Goal: Information Seeking & Learning: Learn about a topic

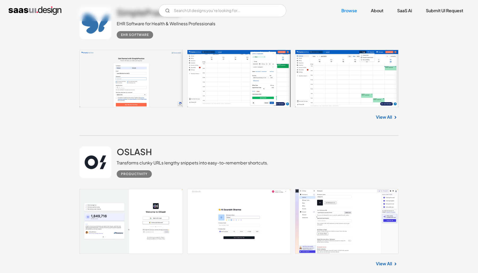
scroll to position [904, 0]
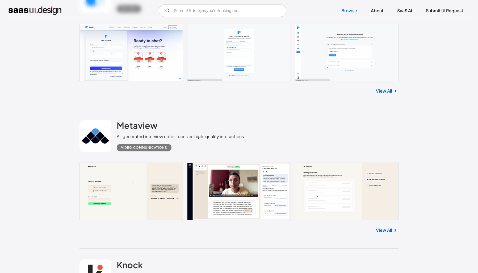
scroll to position [239, 0]
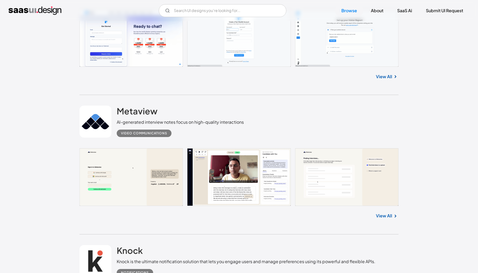
click at [390, 226] on div "Metaview AI-generated interview notes focus on high-quality interactions Video …" at bounding box center [239, 164] width 319 height 139
click at [389, 215] on link "View All" at bounding box center [384, 216] width 16 height 6
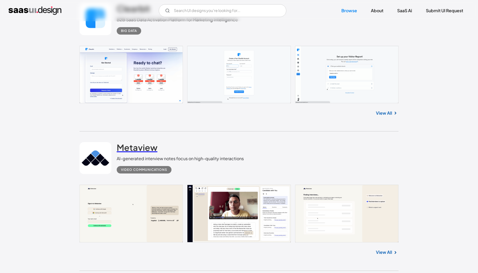
scroll to position [133, 0]
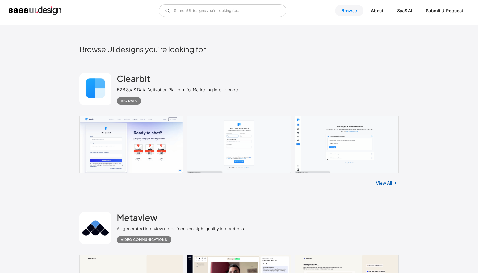
click at [389, 184] on link "View All" at bounding box center [384, 183] width 16 height 6
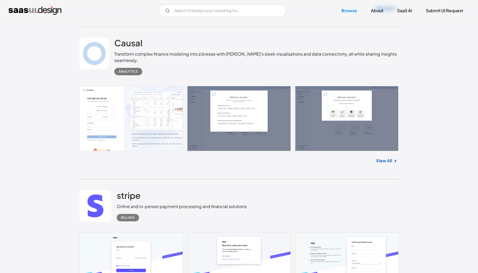
scroll to position [5931, 0]
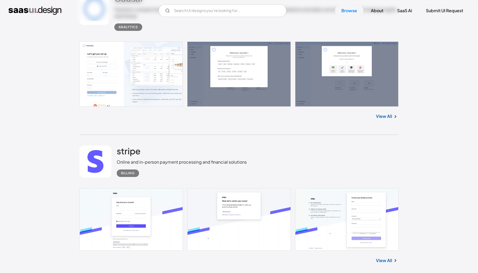
click at [253, 73] on link at bounding box center [239, 73] width 319 height 65
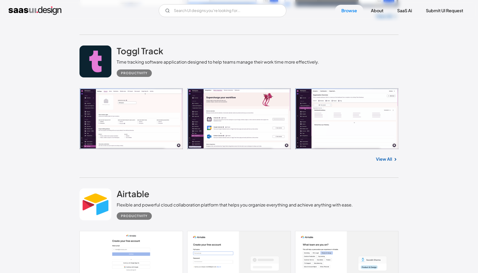
scroll to position [6490, 0]
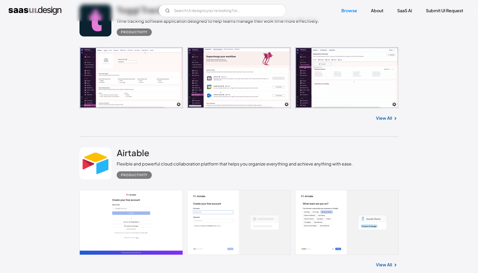
click at [150, 61] on link at bounding box center [239, 77] width 319 height 61
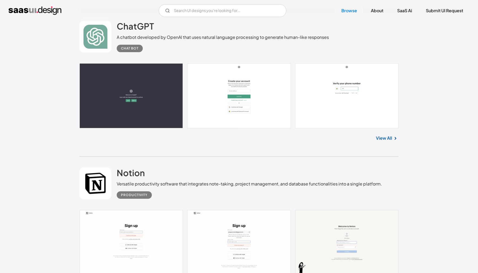
scroll to position [7261, 0]
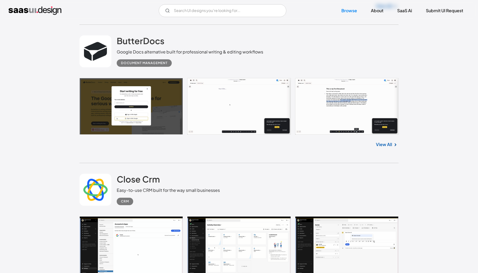
scroll to position [9575, 0]
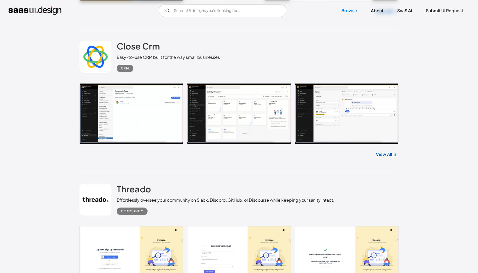
click at [160, 119] on link at bounding box center [239, 113] width 319 height 61
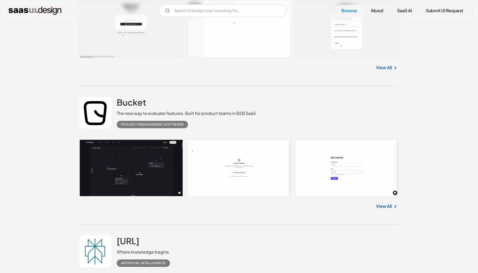
scroll to position [10240, 0]
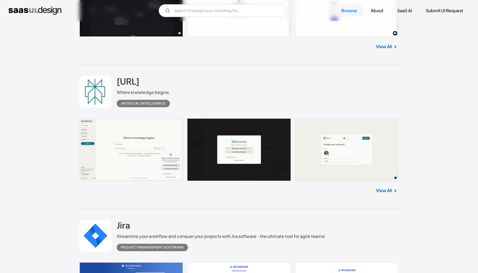
click at [136, 158] on link at bounding box center [239, 149] width 319 height 63
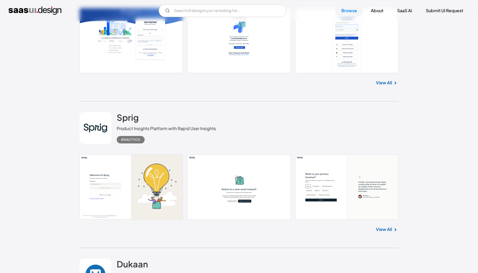
scroll to position [10506, 0]
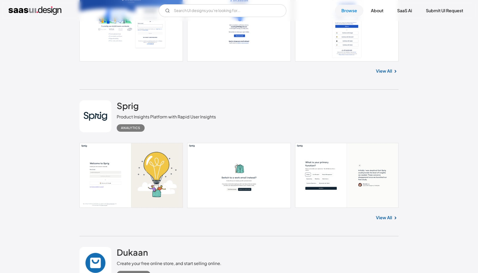
click at [388, 68] on link "View All" at bounding box center [384, 71] width 16 height 6
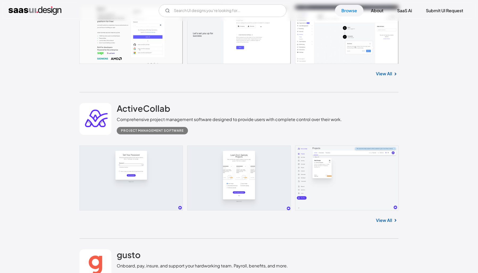
scroll to position [11225, 0]
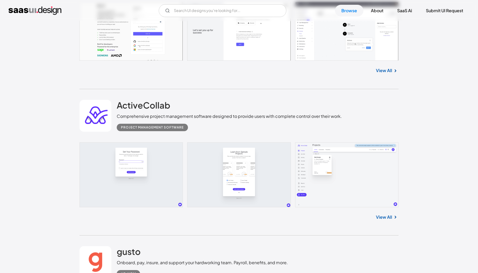
click at [336, 153] on link at bounding box center [239, 174] width 319 height 65
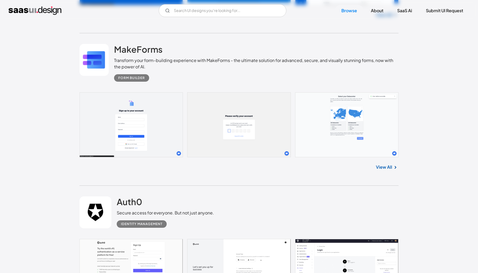
scroll to position [10985, 0]
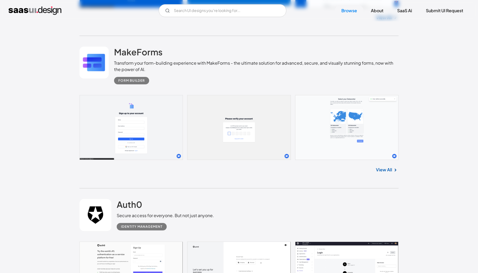
click at [394, 150] on link at bounding box center [239, 127] width 319 height 65
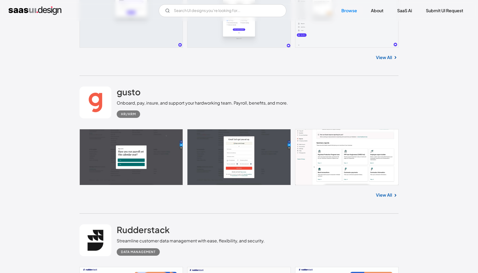
scroll to position [11491, 0]
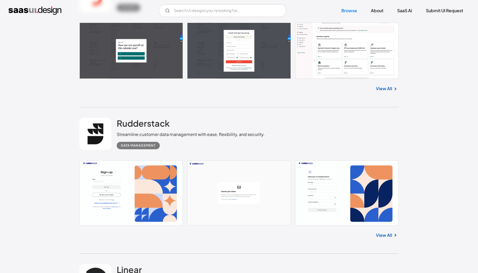
click at [331, 54] on link at bounding box center [239, 51] width 319 height 56
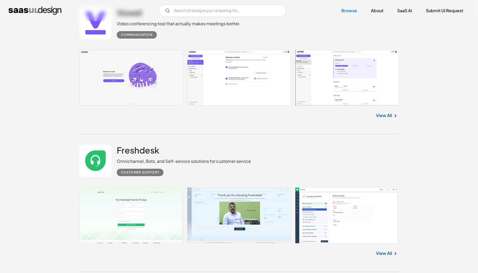
scroll to position [12608, 0]
click at [194, 51] on link at bounding box center [239, 77] width 319 height 56
click at [208, 62] on link at bounding box center [239, 77] width 319 height 56
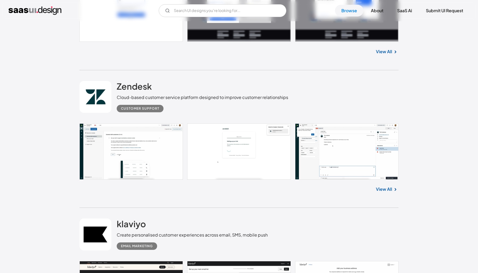
scroll to position [13991, 0]
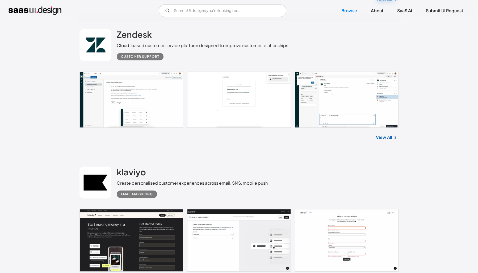
click at [143, 102] on link at bounding box center [239, 100] width 319 height 56
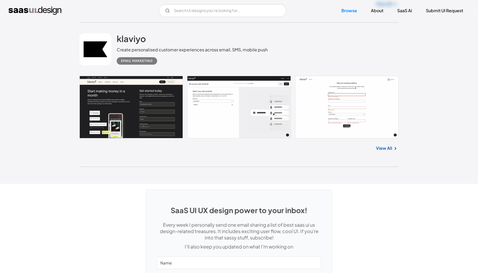
scroll to position [14124, 0]
click at [384, 145] on link "View All" at bounding box center [384, 148] width 16 height 6
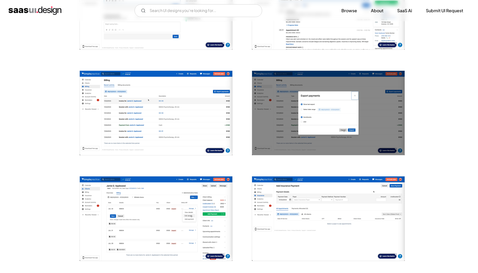
scroll to position [479, 0]
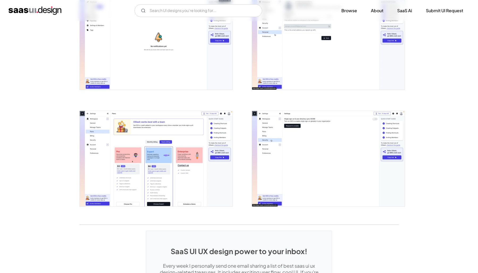
scroll to position [1190, 0]
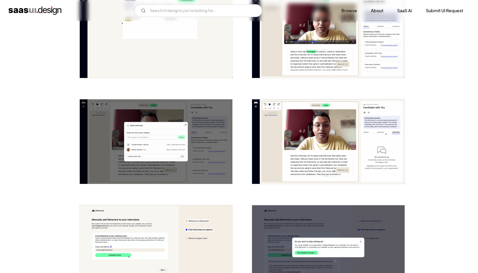
scroll to position [1091, 0]
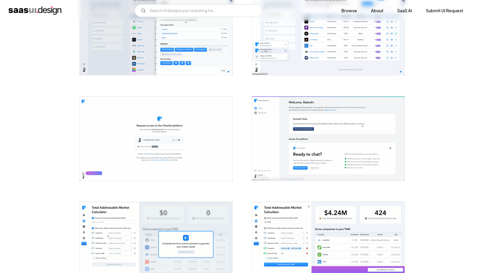
scroll to position [532, 0]
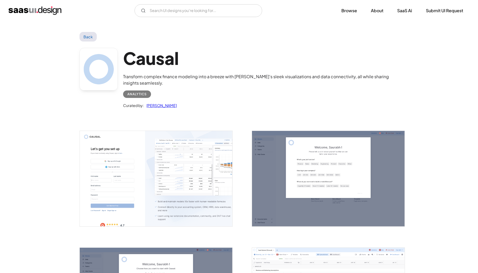
click at [279, 170] on img "open lightbox" at bounding box center [328, 178] width 153 height 95
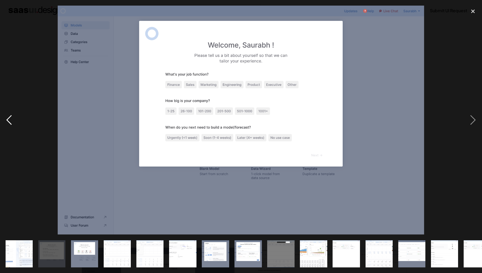
click at [13, 28] on div "previous image" at bounding box center [9, 120] width 18 height 229
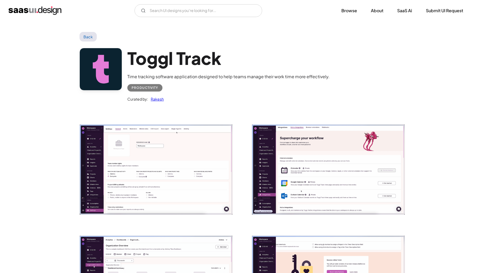
click at [117, 177] on img "open lightbox" at bounding box center [156, 169] width 153 height 90
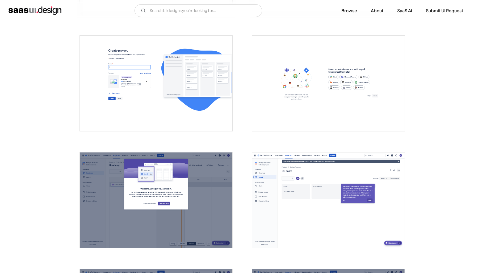
scroll to position [612, 0]
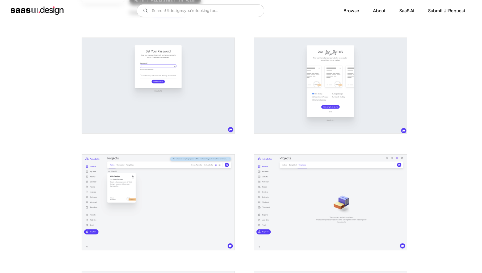
scroll to position [160, 0]
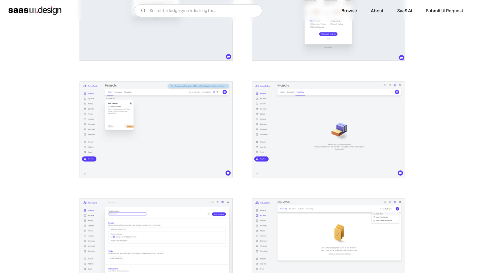
click at [132, 147] on img "open lightbox" at bounding box center [156, 129] width 153 height 95
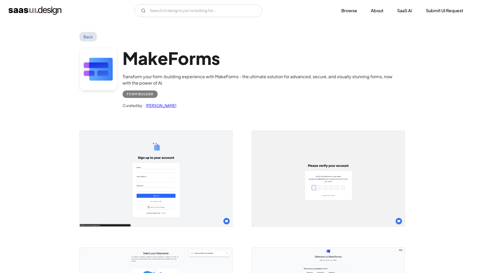
scroll to position [106, 0]
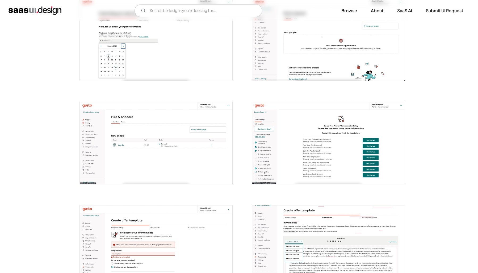
scroll to position [958, 0]
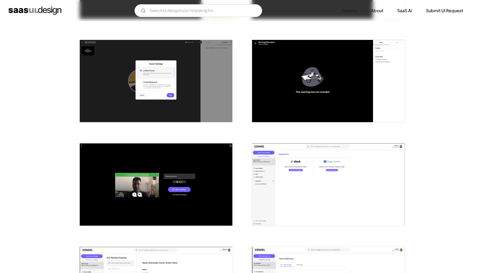
scroll to position [399, 0]
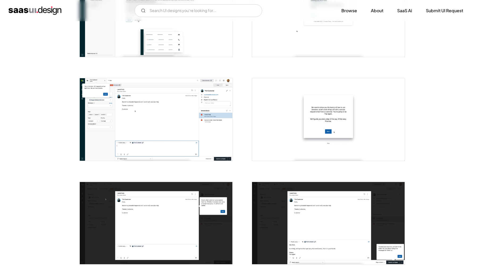
scroll to position [160, 0]
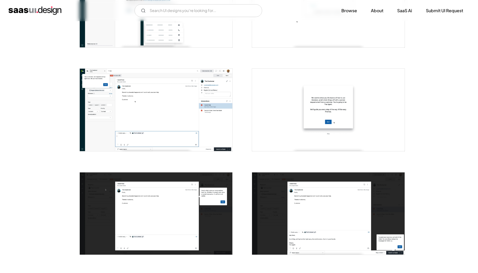
click at [172, 109] on img "open lightbox" at bounding box center [156, 110] width 153 height 82
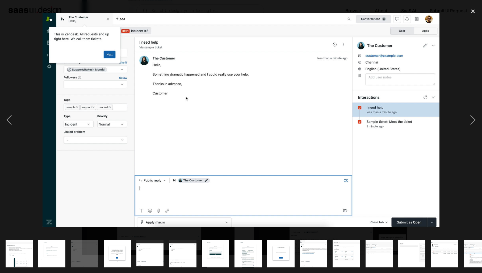
click at [22, 39] on div at bounding box center [241, 120] width 482 height 229
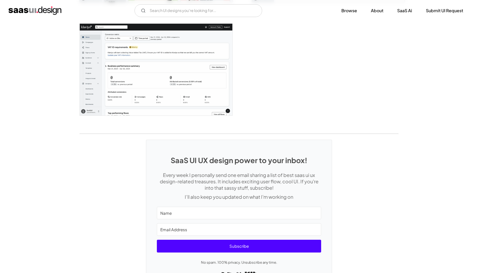
scroll to position [1494, 0]
